Goal: Transaction & Acquisition: Purchase product/service

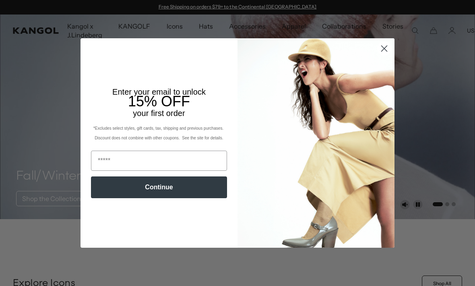
click at [386, 49] on circle "Close dialog" at bounding box center [383, 48] width 13 height 13
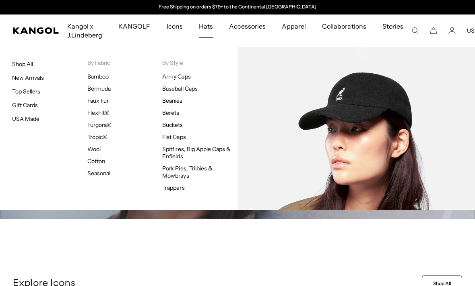
click at [406, 135] on img at bounding box center [355, 128] width 237 height 163
click at [193, 91] on link "Baseball Caps" at bounding box center [179, 88] width 35 height 7
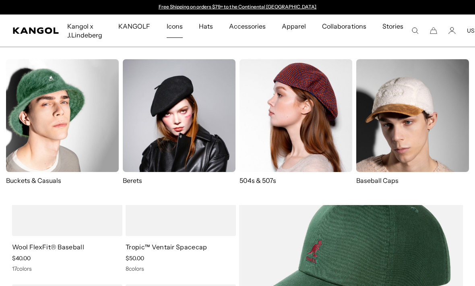
click at [390, 179] on p "Baseball Caps" at bounding box center [412, 180] width 113 height 9
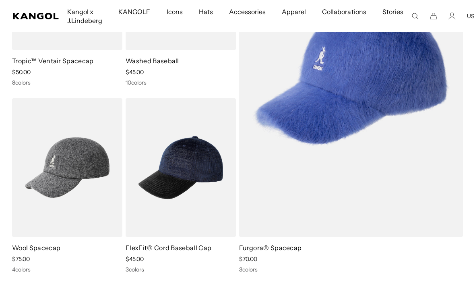
scroll to position [184, 0]
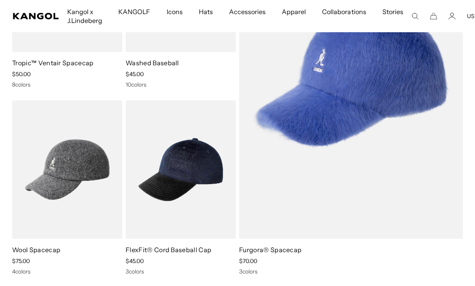
click at [0, 0] on img at bounding box center [0, 0] width 0 height 0
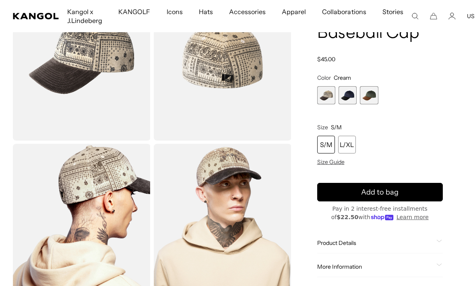
scroll to position [90, 0]
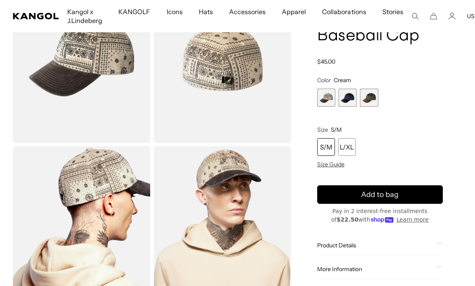
click at [375, 101] on span "3 of 3" at bounding box center [369, 97] width 18 height 18
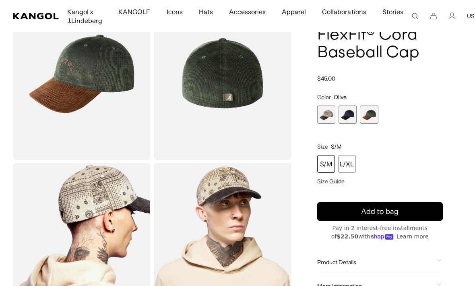
click at [350, 119] on span "2 of 3" at bounding box center [347, 114] width 18 height 18
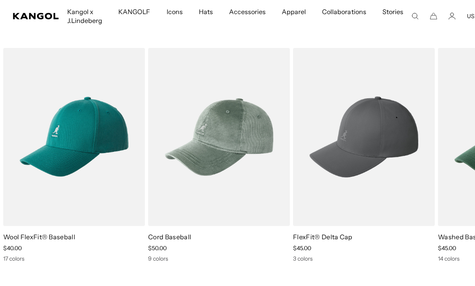
scroll to position [0, 166]
click at [37, 238] on link "Wool FlexFit® Baseball" at bounding box center [39, 237] width 72 height 8
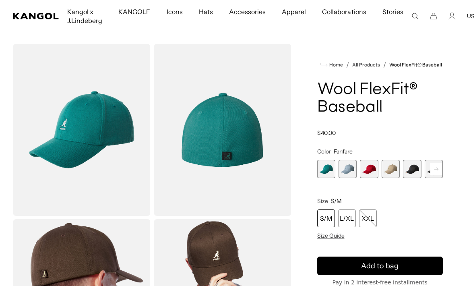
scroll to position [18, 0]
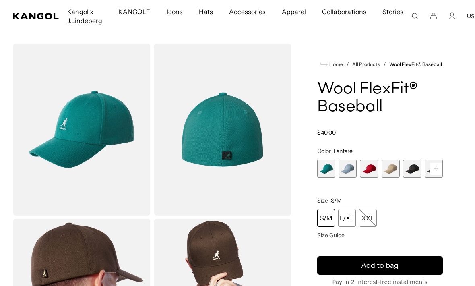
click at [442, 170] on rect at bounding box center [436, 169] width 12 height 12
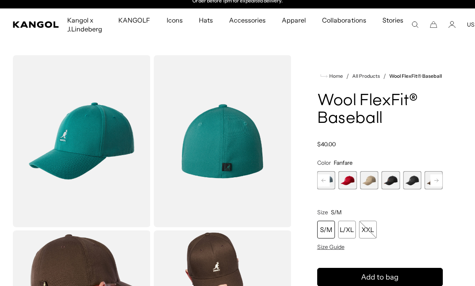
scroll to position [0, 0]
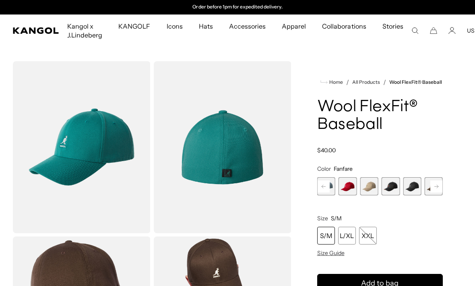
click at [329, 234] on div "S/M" at bounding box center [326, 235] width 18 height 18
click at [325, 237] on div "S/M" at bounding box center [326, 235] width 18 height 18
click at [353, 188] on span "3 of 17" at bounding box center [347, 186] width 18 height 18
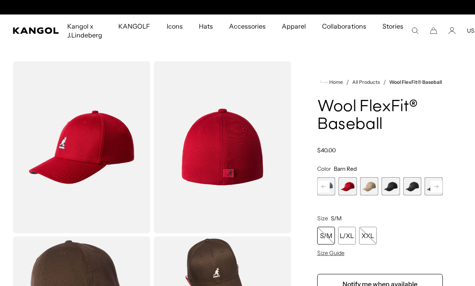
scroll to position [0, 166]
click at [372, 188] on span "4 of 17" at bounding box center [369, 186] width 18 height 18
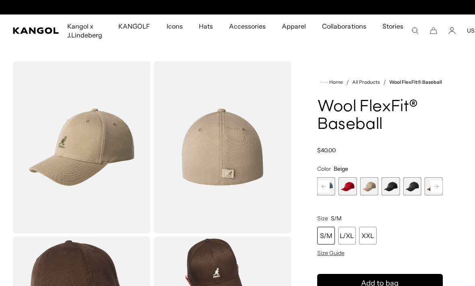
scroll to position [0, 166]
click at [393, 191] on span "5 of 17" at bounding box center [390, 186] width 18 height 18
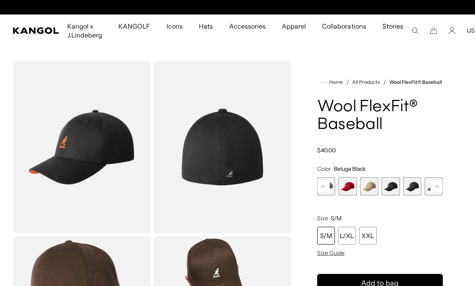
scroll to position [0, 166]
click at [416, 190] on span "6 of 17" at bounding box center [412, 186] width 18 height 18
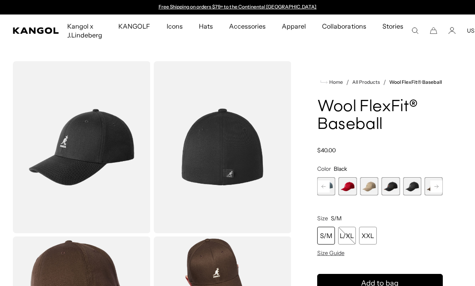
click at [438, 189] on rect at bounding box center [436, 186] width 12 height 12
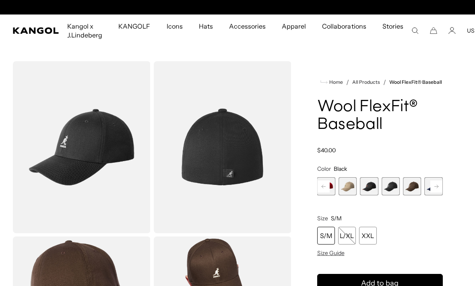
scroll to position [0, 166]
click at [415, 189] on span "7 of 17" at bounding box center [412, 186] width 18 height 18
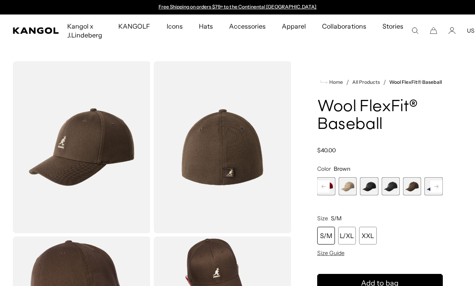
click at [441, 185] on rect at bounding box center [436, 186] width 12 height 12
click at [416, 188] on span "8 of 17" at bounding box center [412, 186] width 18 height 18
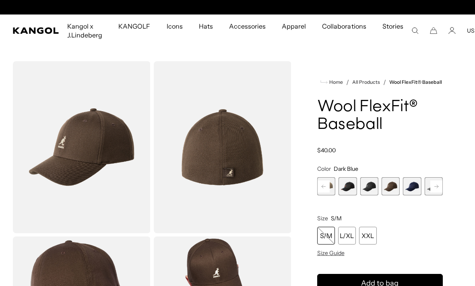
scroll to position [0, 166]
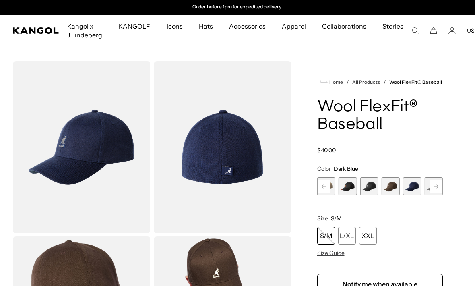
click at [436, 186] on rect at bounding box center [436, 186] width 12 height 12
click at [415, 189] on span "9 of 17" at bounding box center [412, 186] width 18 height 18
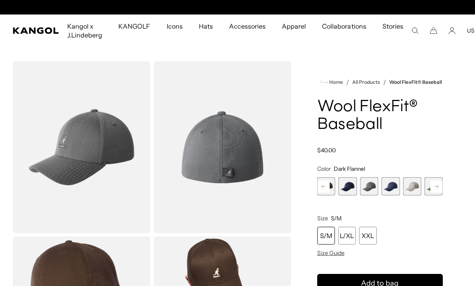
scroll to position [0, 166]
click at [393, 187] on span "10 of 17" at bounding box center [390, 186] width 18 height 18
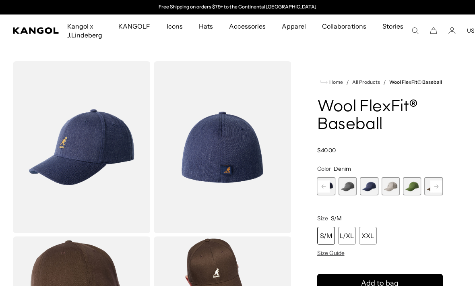
click at [396, 188] on span "11 of 17" at bounding box center [390, 186] width 18 height 18
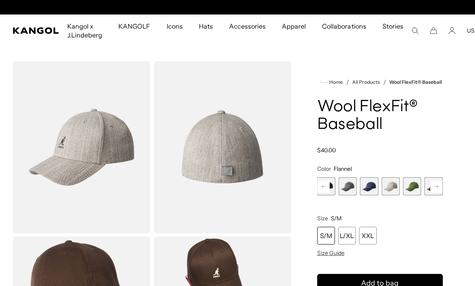
scroll to position [0, 166]
click at [413, 189] on span "12 of 17" at bounding box center [412, 186] width 18 height 18
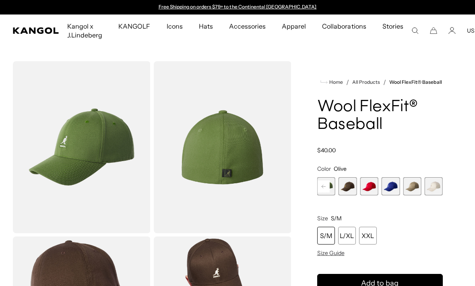
click at [373, 193] on span "14 of 17" at bounding box center [369, 186] width 18 height 18
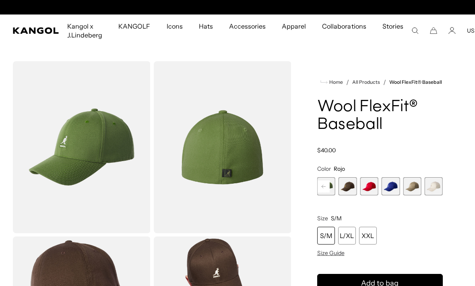
scroll to position [0, 166]
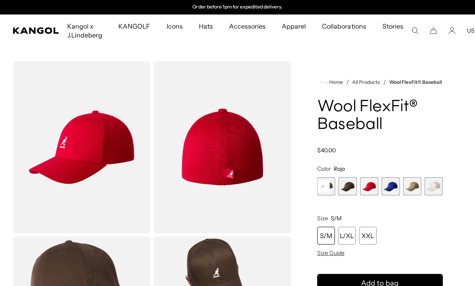
click at [393, 189] on span "15 of 17" at bounding box center [390, 186] width 18 height 18
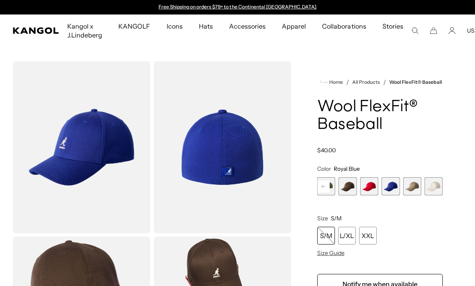
click at [414, 187] on span "16 of 17" at bounding box center [412, 186] width 18 height 18
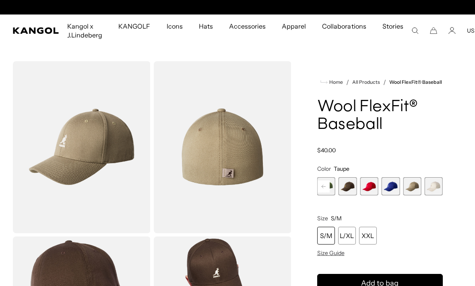
scroll to position [0, 166]
click at [433, 187] on span "17 of 17" at bounding box center [433, 186] width 18 height 18
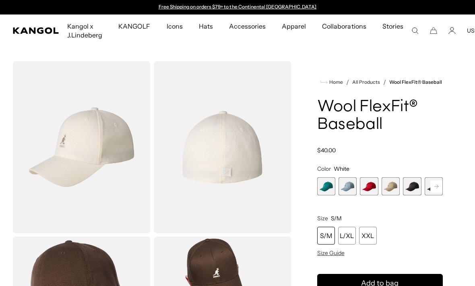
click at [348, 193] on span "2 of 17" at bounding box center [347, 186] width 18 height 18
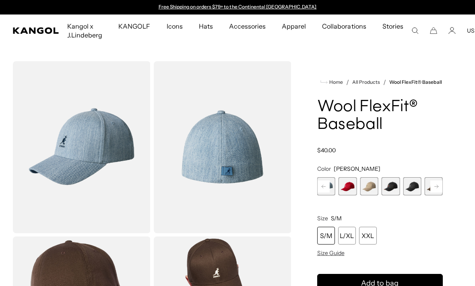
click at [396, 188] on span "5 of 17" at bounding box center [390, 186] width 18 height 18
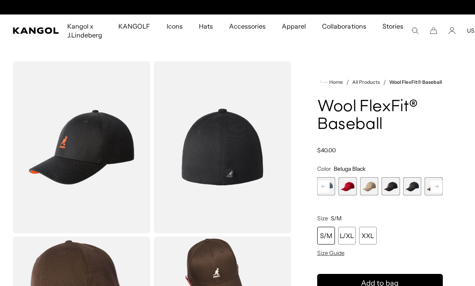
scroll to position [0, 166]
click at [327, 236] on div "S/M" at bounding box center [326, 235] width 18 height 18
click at [330, 237] on div "S/M" at bounding box center [326, 235] width 18 height 18
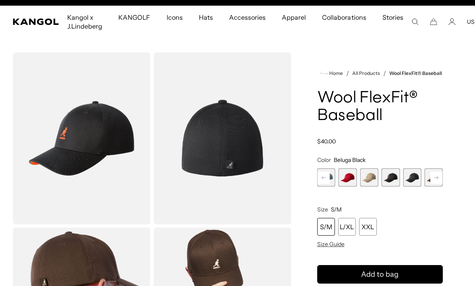
scroll to position [0, 0]
click at [384, 274] on icon "submit" at bounding box center [380, 274] width 14 height 14
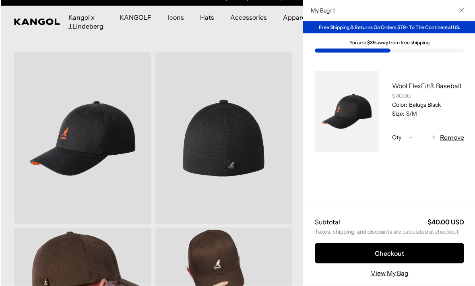
scroll to position [9, 0]
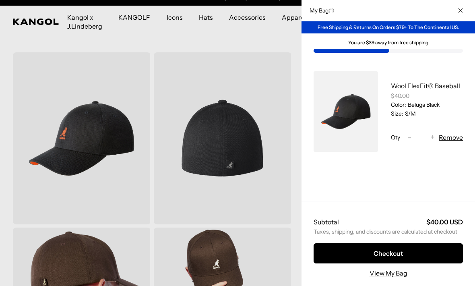
click at [459, 12] on icon "Close" at bounding box center [460, 10] width 5 height 5
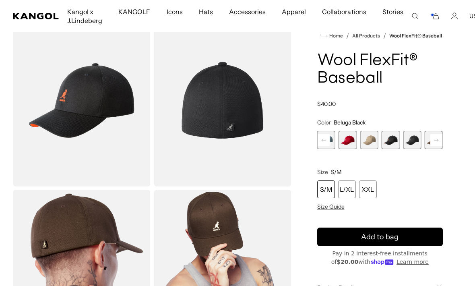
scroll to position [0, 166]
click at [372, 146] on span "4 of 17" at bounding box center [369, 140] width 18 height 18
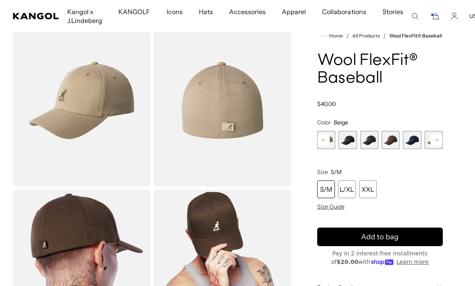
click at [391, 142] on span "7 of 17" at bounding box center [390, 140] width 18 height 18
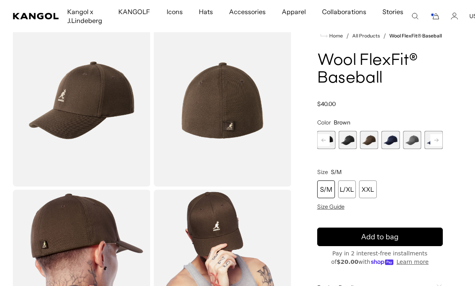
click at [391, 142] on span "8 of 17" at bounding box center [390, 140] width 18 height 18
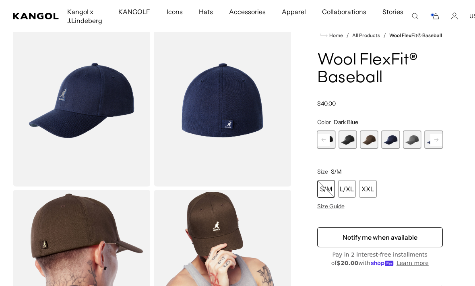
scroll to position [0, 166]
click at [412, 144] on span "9 of 17" at bounding box center [412, 139] width 18 height 18
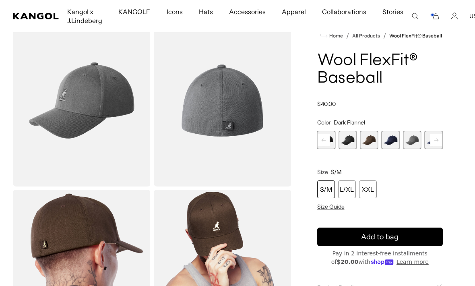
scroll to position [0, 166]
click at [374, 143] on span "10 of 17" at bounding box center [369, 140] width 18 height 18
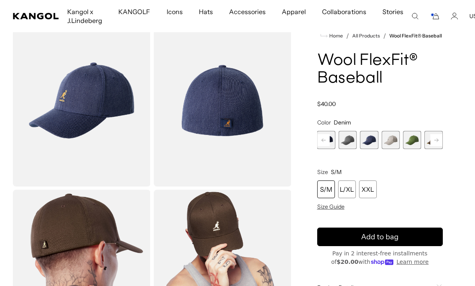
click at [390, 143] on span "11 of 17" at bounding box center [390, 140] width 18 height 18
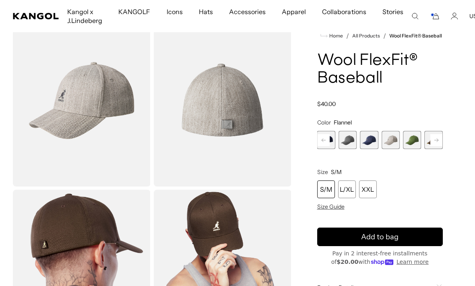
scroll to position [0, 166]
click at [410, 143] on span "12 of 17" at bounding box center [412, 140] width 18 height 18
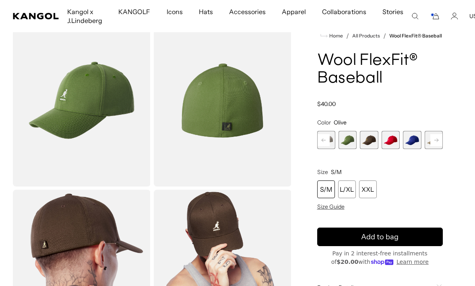
click at [373, 142] on span "13 of 17" at bounding box center [369, 140] width 18 height 18
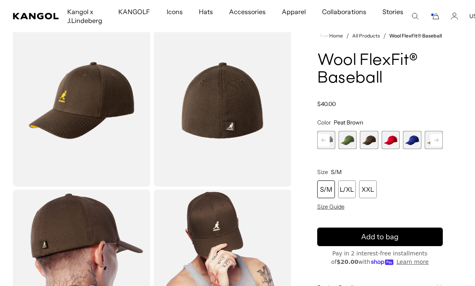
click at [391, 143] on span "14 of 17" at bounding box center [390, 140] width 18 height 18
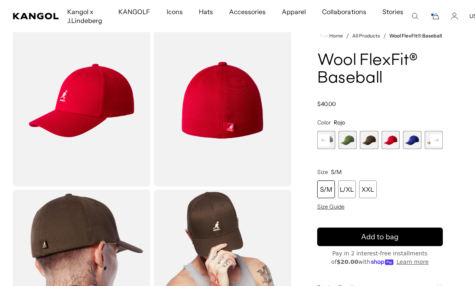
click at [410, 144] on span "15 of 17" at bounding box center [412, 140] width 18 height 18
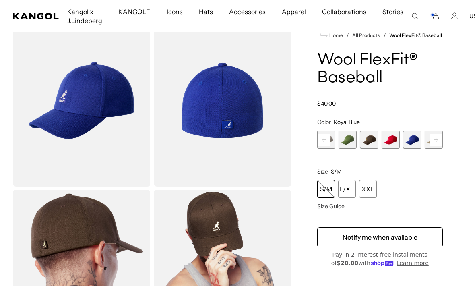
scroll to position [0, 166]
click at [411, 143] on span "16 of 17" at bounding box center [412, 139] width 18 height 18
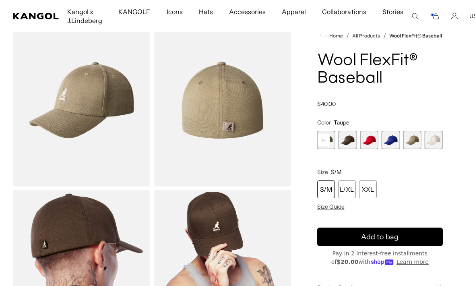
click at [412, 144] on span "16 of 17" at bounding box center [412, 140] width 18 height 18
click at [88, 113] on img "Gallery Viewer" at bounding box center [82, 100] width 138 height 172
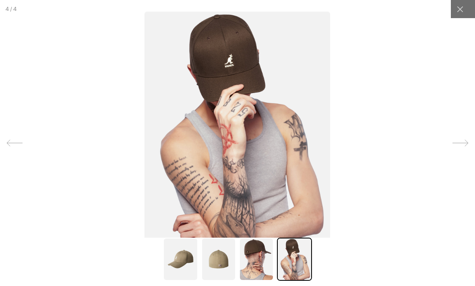
click at [462, 11] on icon at bounding box center [460, 9] width 6 height 6
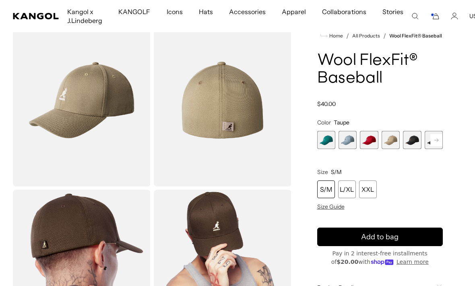
click at [394, 142] on span "4 of 17" at bounding box center [390, 140] width 18 height 18
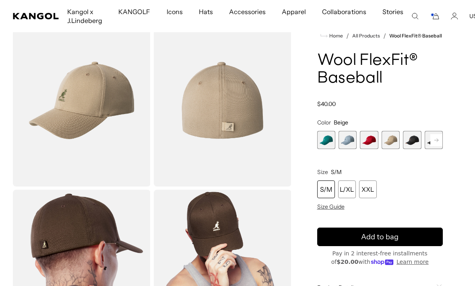
scroll to position [0, 166]
click at [326, 192] on div "S/M" at bounding box center [326, 189] width 18 height 18
click at [328, 189] on div "S/M" at bounding box center [326, 189] width 18 height 18
click at [384, 231] on div "submit" at bounding box center [380, 237] width 12 height 12
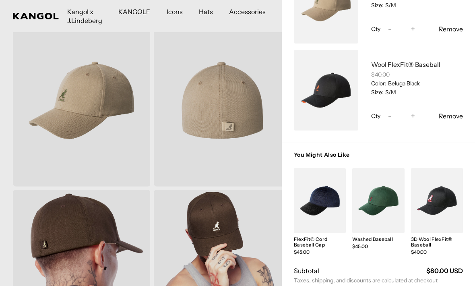
click at [440, 201] on link "My Bag" at bounding box center [437, 200] width 52 height 65
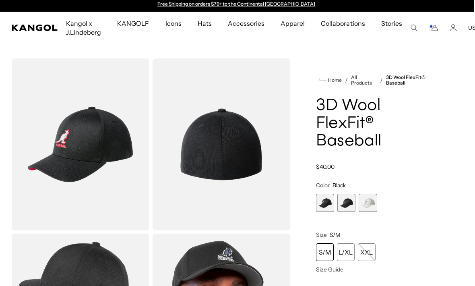
scroll to position [2, 1]
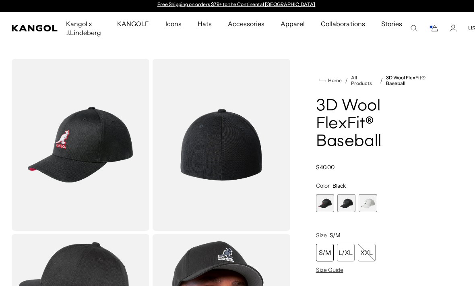
click at [330, 203] on span "1 of 3" at bounding box center [325, 203] width 18 height 18
click at [350, 200] on span "2 of 3" at bounding box center [346, 203] width 18 height 18
click at [372, 206] on span "3 of 3" at bounding box center [367, 203] width 18 height 18
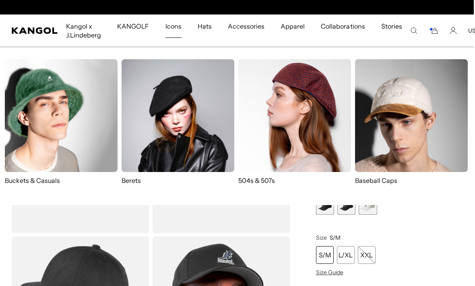
scroll to position [0, 166]
click at [319, 142] on img at bounding box center [294, 115] width 113 height 113
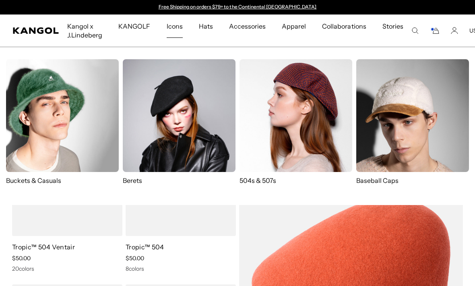
click at [172, 143] on img at bounding box center [179, 115] width 113 height 113
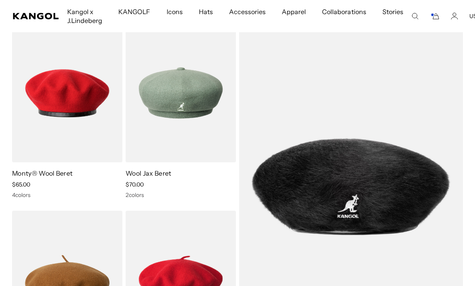
scroll to position [90, 0]
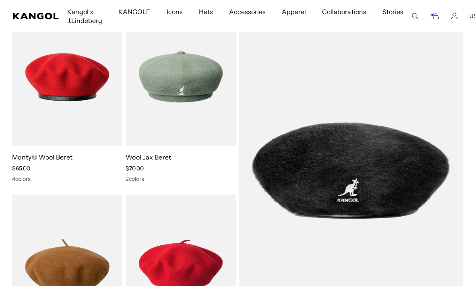
click at [0, 0] on img at bounding box center [0, 0] width 0 height 0
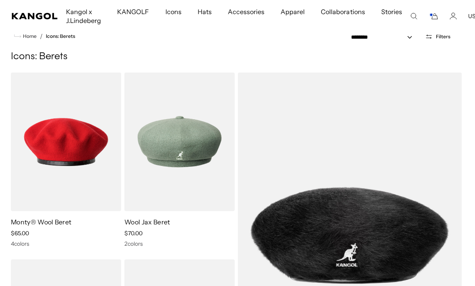
scroll to position [0, 1]
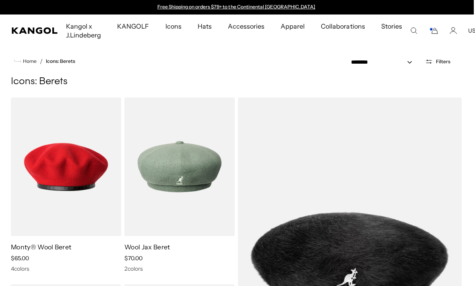
click at [0, 0] on img at bounding box center [0, 0] width 0 height 0
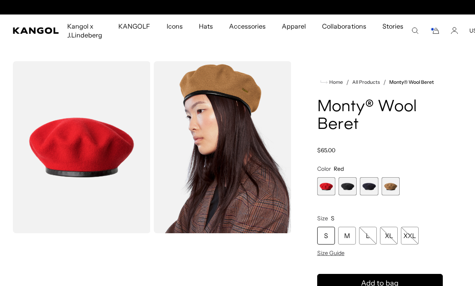
scroll to position [0, 166]
click at [346, 192] on span "2 of 4" at bounding box center [347, 186] width 18 height 18
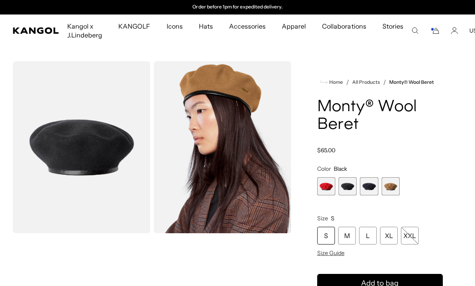
click at [372, 188] on span "3 of 4" at bounding box center [369, 186] width 18 height 18
click at [432, 33] on icon "Cart" at bounding box center [435, 31] width 6 height 6
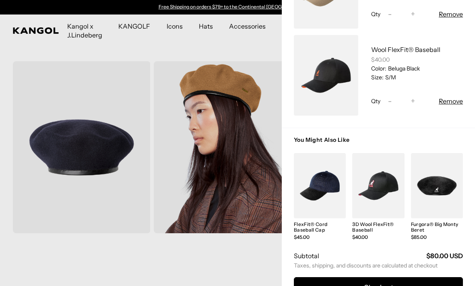
click at [328, 193] on link "My Bag" at bounding box center [320, 185] width 52 height 65
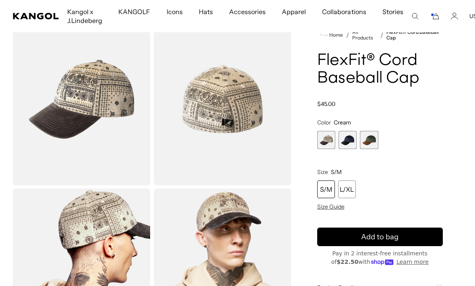
scroll to position [42, 0]
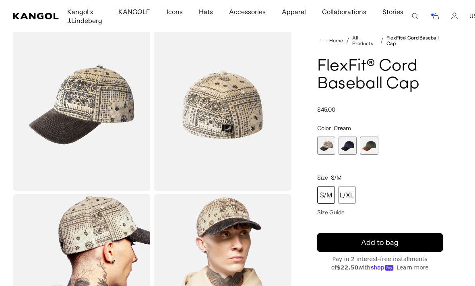
click at [375, 146] on span "3 of 3" at bounding box center [369, 145] width 18 height 18
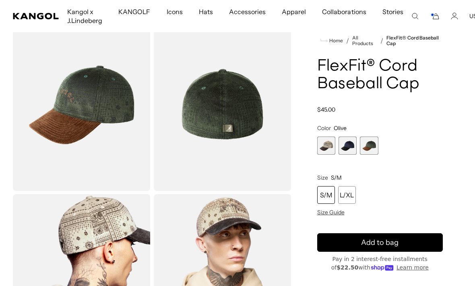
click at [347, 148] on span "2 of 3" at bounding box center [347, 145] width 18 height 18
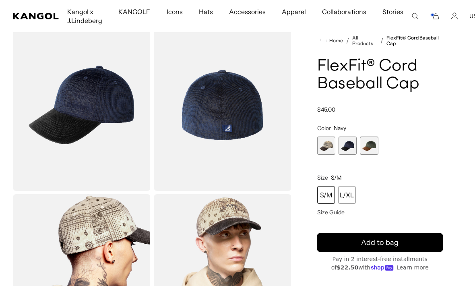
click at [351, 148] on span "2 of 3" at bounding box center [347, 145] width 18 height 18
click at [352, 146] on span "2 of 3" at bounding box center [347, 145] width 18 height 18
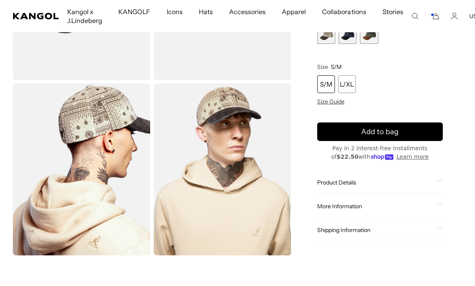
click at [357, 186] on span "Product Details" at bounding box center [375, 182] width 116 height 7
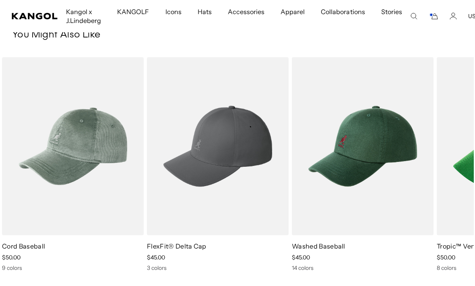
click at [0, 0] on img "2 of 5" at bounding box center [0, 0] width 0 height 0
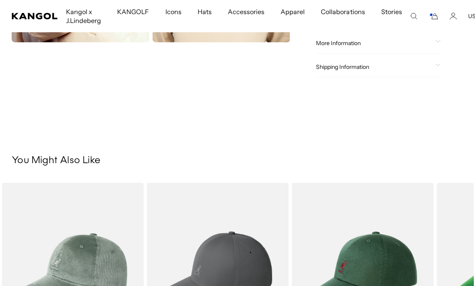
click at [0, 0] on img "2 of 5" at bounding box center [0, 0] width 0 height 0
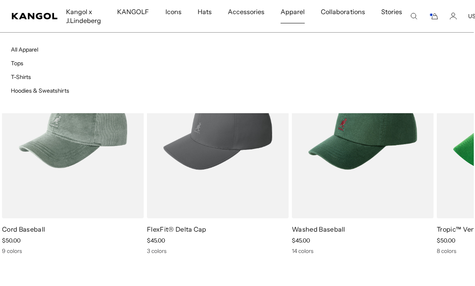
click at [295, 9] on span "Apparel" at bounding box center [292, 11] width 24 height 23
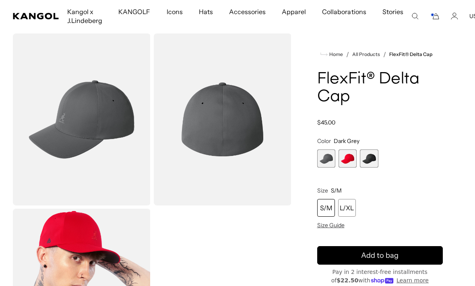
scroll to position [29, 0]
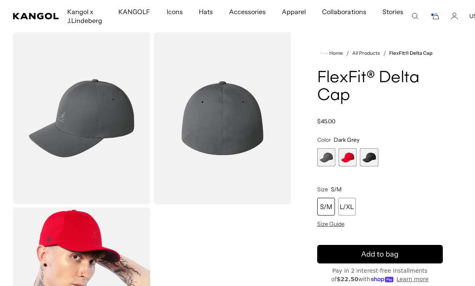
click at [324, 158] on span "1 of 3" at bounding box center [326, 157] width 18 height 18
click at [326, 158] on span "1 of 3" at bounding box center [326, 157] width 18 height 18
click at [374, 158] on span "3 of 3" at bounding box center [369, 157] width 18 height 18
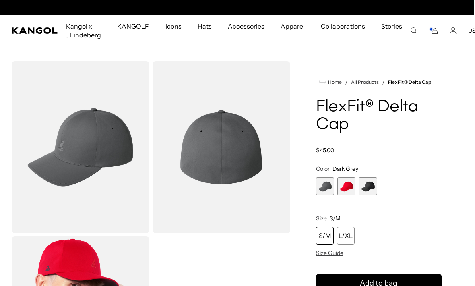
scroll to position [0, 166]
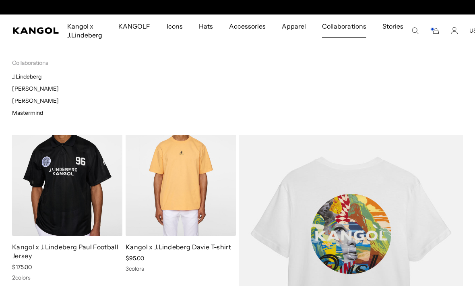
click at [346, 31] on span "Collaborations" at bounding box center [344, 25] width 44 height 23
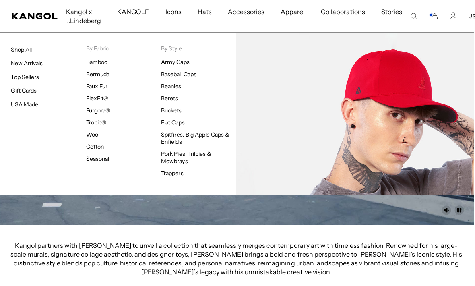
click at [403, 122] on img at bounding box center [354, 114] width 237 height 163
click at [95, 99] on link "FlexFit®" at bounding box center [97, 98] width 22 height 7
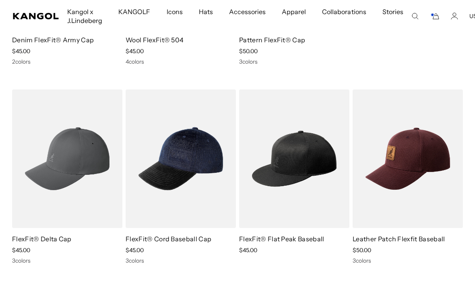
click at [0, 0] on img at bounding box center [0, 0] width 0 height 0
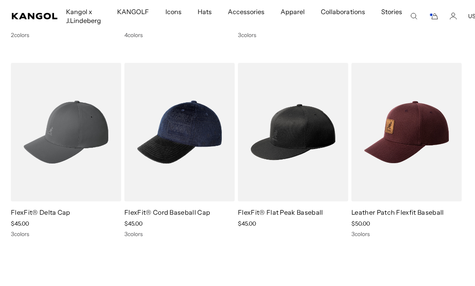
click at [0, 0] on img at bounding box center [0, 0] width 0 height 0
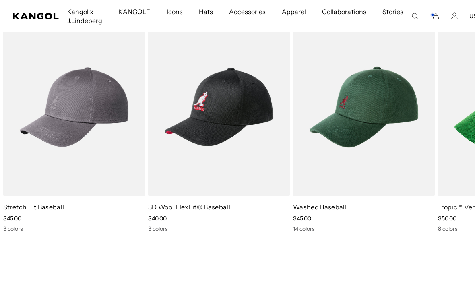
scroll to position [0, 166]
click at [0, 0] on img "1 of 5" at bounding box center [0, 0] width 0 height 0
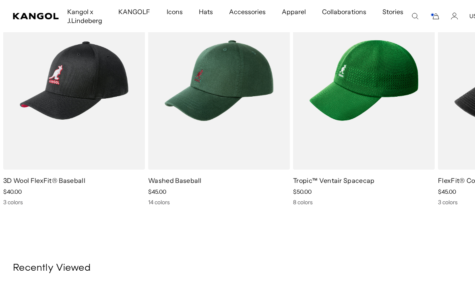
click at [0, 0] on img "3 of 5" at bounding box center [0, 0] width 0 height 0
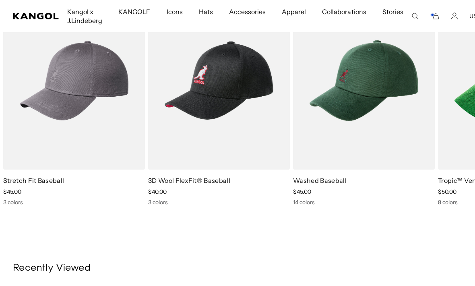
scroll to position [0, 0]
click at [433, 16] on icon "Cart" at bounding box center [435, 17] width 6 height 6
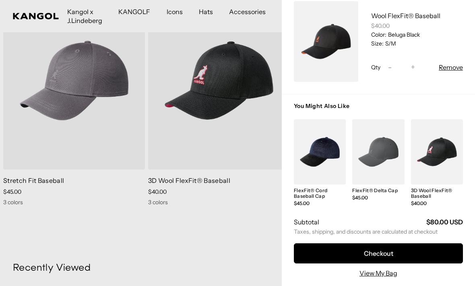
scroll to position [0, 166]
click at [384, 151] on link "My Bag" at bounding box center [378, 151] width 52 height 65
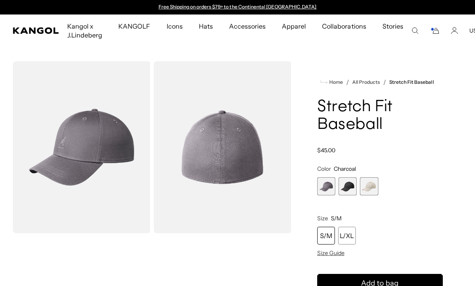
click at [328, 193] on span "1 of 3" at bounding box center [326, 186] width 18 height 18
click at [348, 189] on span "2 of 3" at bounding box center [347, 186] width 18 height 18
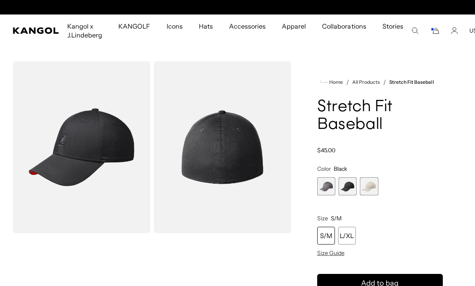
scroll to position [0, 166]
click at [376, 185] on span "3 of 3" at bounding box center [369, 186] width 18 height 18
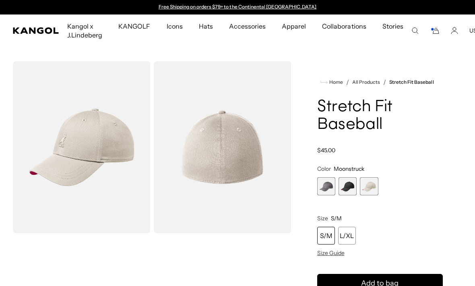
click at [350, 186] on span "2 of 3" at bounding box center [347, 186] width 18 height 18
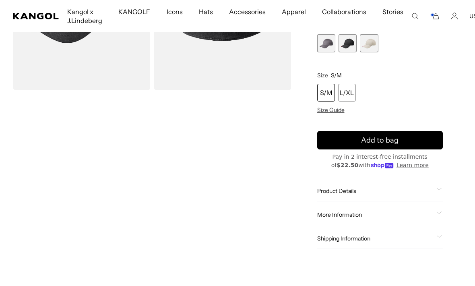
scroll to position [177, 0]
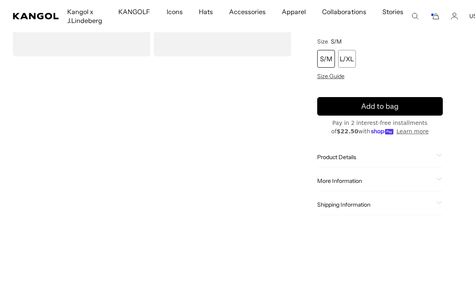
click at [361, 160] on span "Product Details" at bounding box center [375, 156] width 116 height 7
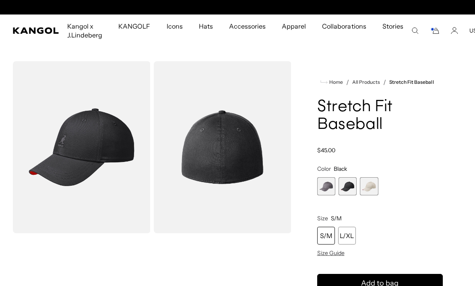
scroll to position [0, 166]
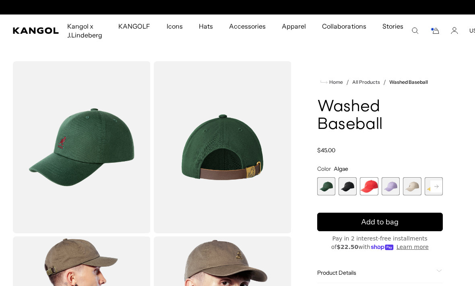
scroll to position [0, 166]
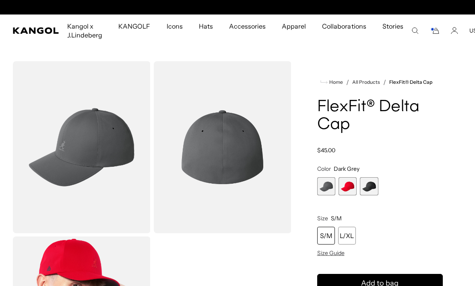
scroll to position [0, 166]
click at [375, 189] on span "3 of 3" at bounding box center [369, 186] width 18 height 18
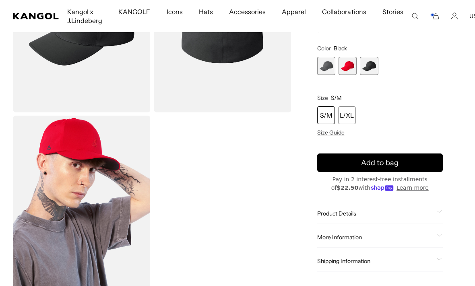
scroll to position [126, 0]
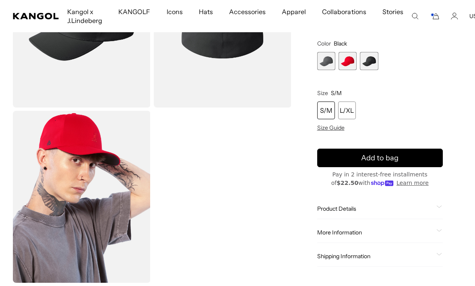
click at [353, 208] on span "Product Details" at bounding box center [375, 208] width 116 height 7
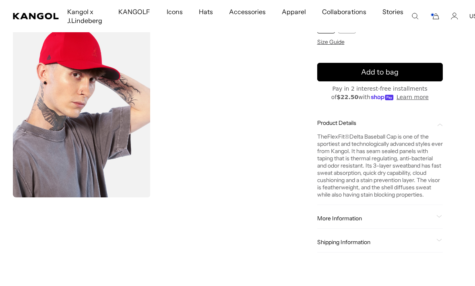
scroll to position [0, 0]
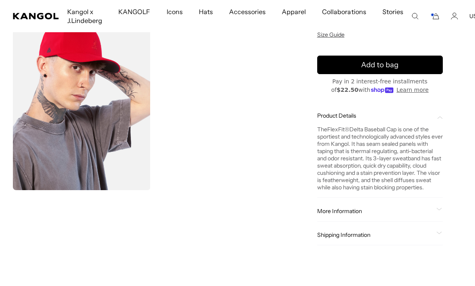
click at [362, 213] on span "More Information" at bounding box center [375, 210] width 116 height 7
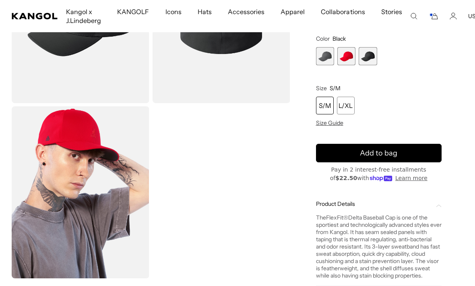
click at [453, 7] on comp-header "Kangol x J.Lindeberg Kangol x J.Lindeberg Men's Shop All Headwear Tops Outerwea…" at bounding box center [236, 16] width 475 height 32
click at [451, 18] on icon "Account" at bounding box center [453, 18] width 6 height 2
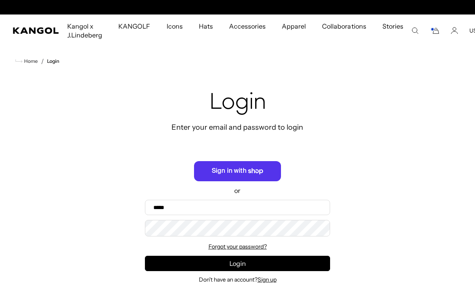
scroll to position [0, 166]
click at [432, 39] on comp-header "Kangol x J.Lindeberg Kangol x J.Lindeberg Men's Shop All Headwear Tops Outerwea…" at bounding box center [237, 30] width 475 height 32
click at [430, 32] on icon "Cart" at bounding box center [435, 30] width 10 height 7
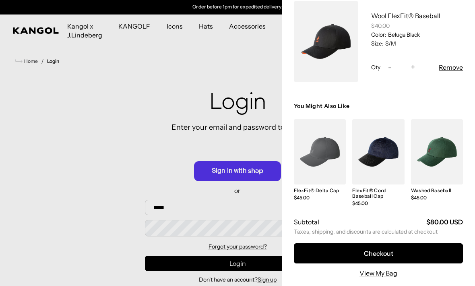
scroll to position [148, 0]
click at [386, 251] on button "Checkout" at bounding box center [378, 253] width 169 height 20
